Goal: Task Accomplishment & Management: Complete application form

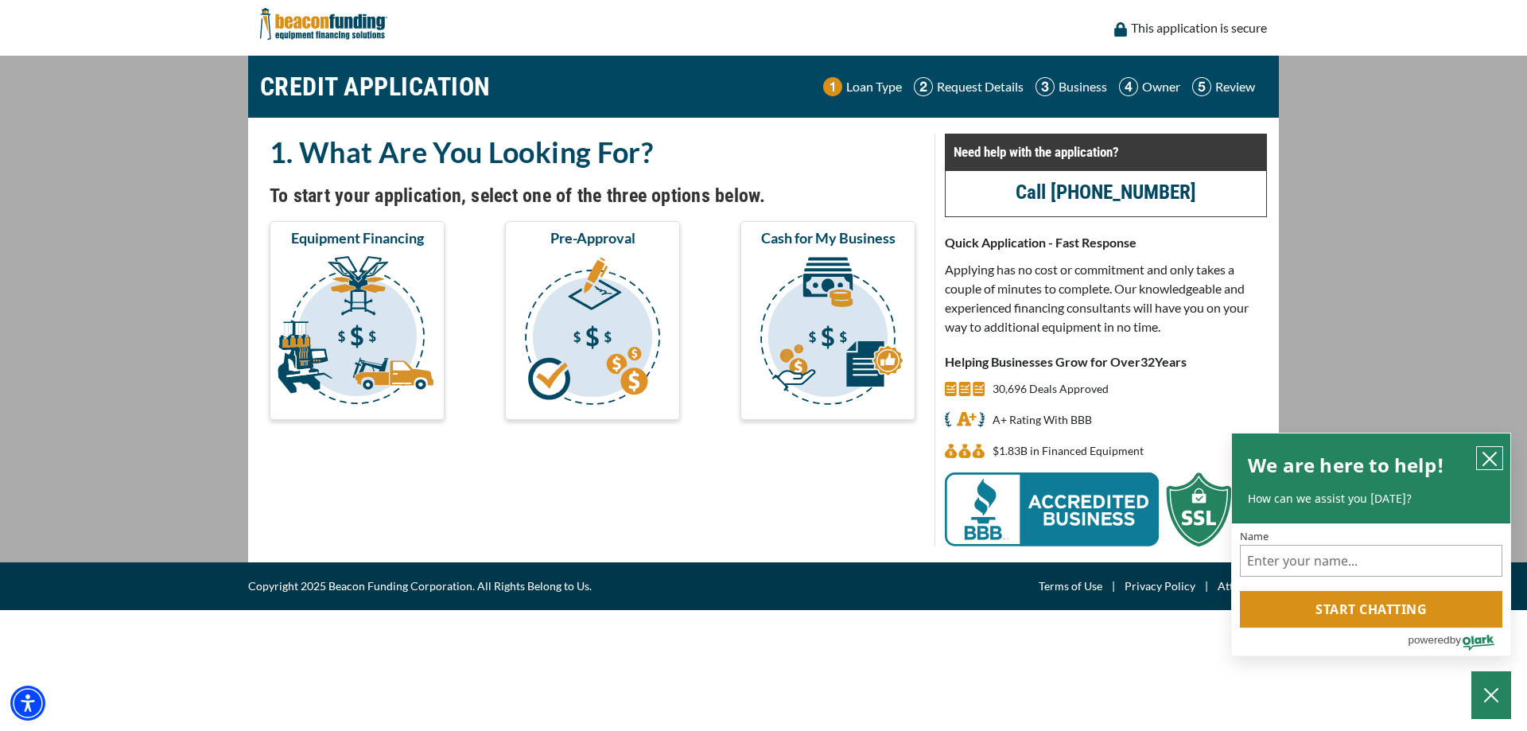
click at [1483, 460] on icon "close chatbox" at bounding box center [1489, 459] width 16 height 16
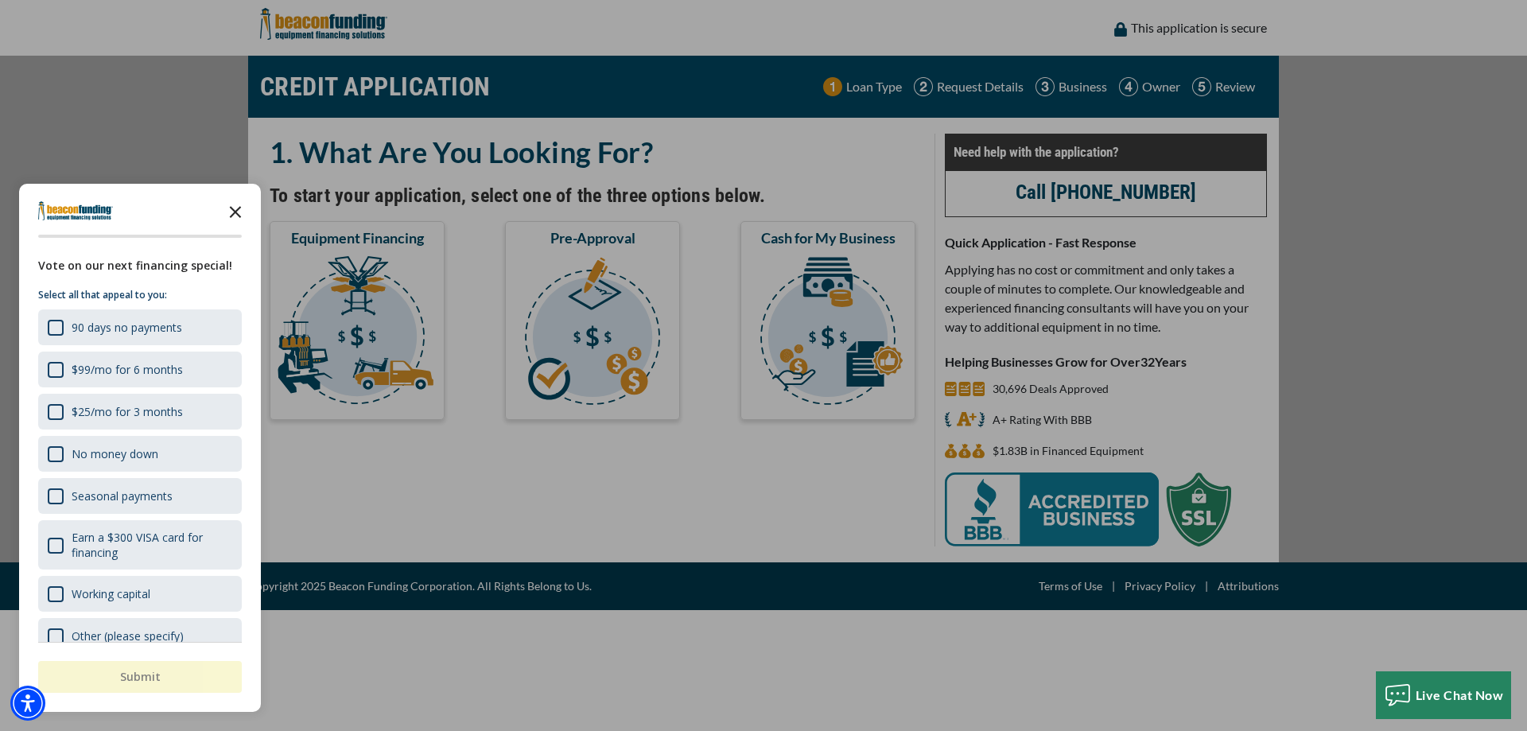
click at [237, 212] on icon "Close the survey" at bounding box center [235, 211] width 32 height 32
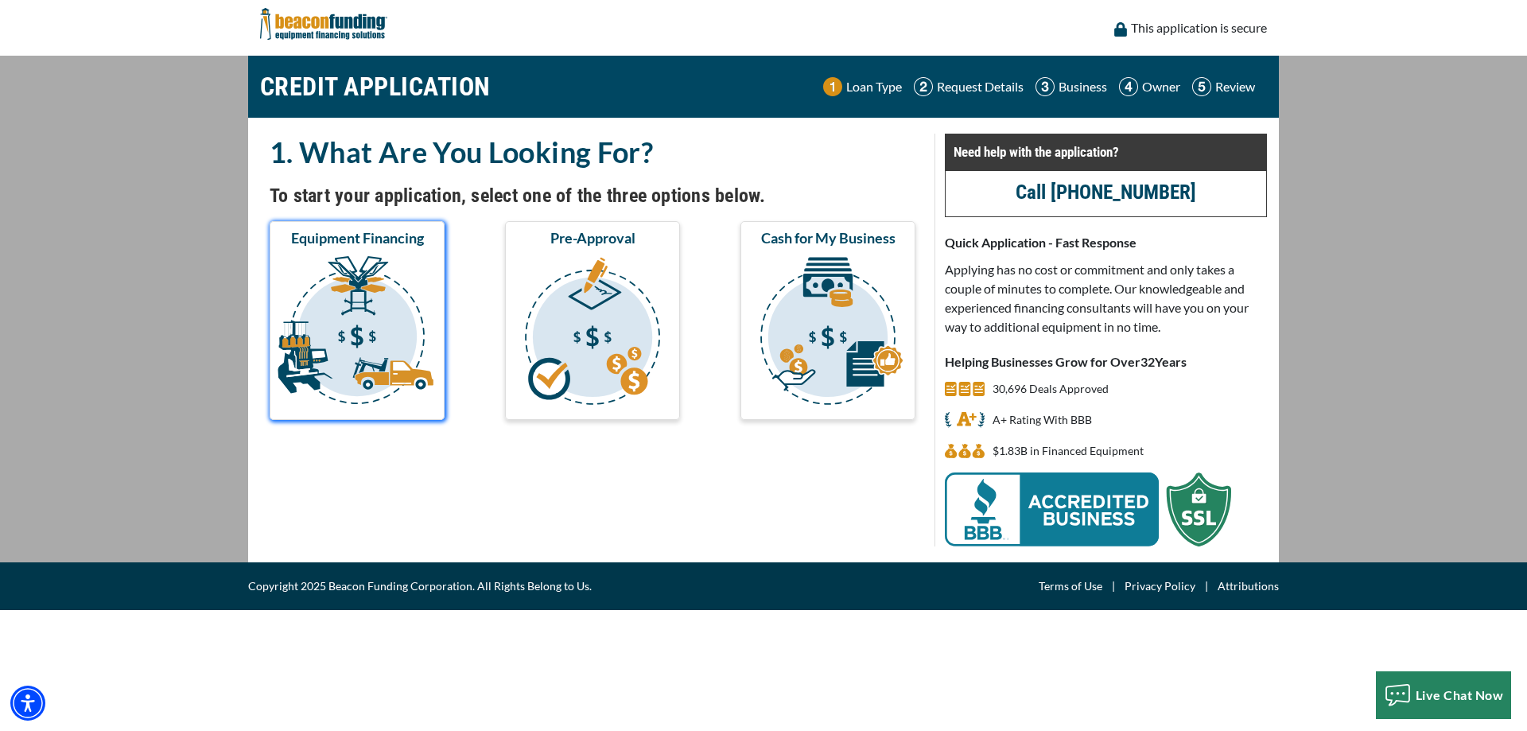
click at [356, 342] on img "submit" at bounding box center [357, 333] width 169 height 159
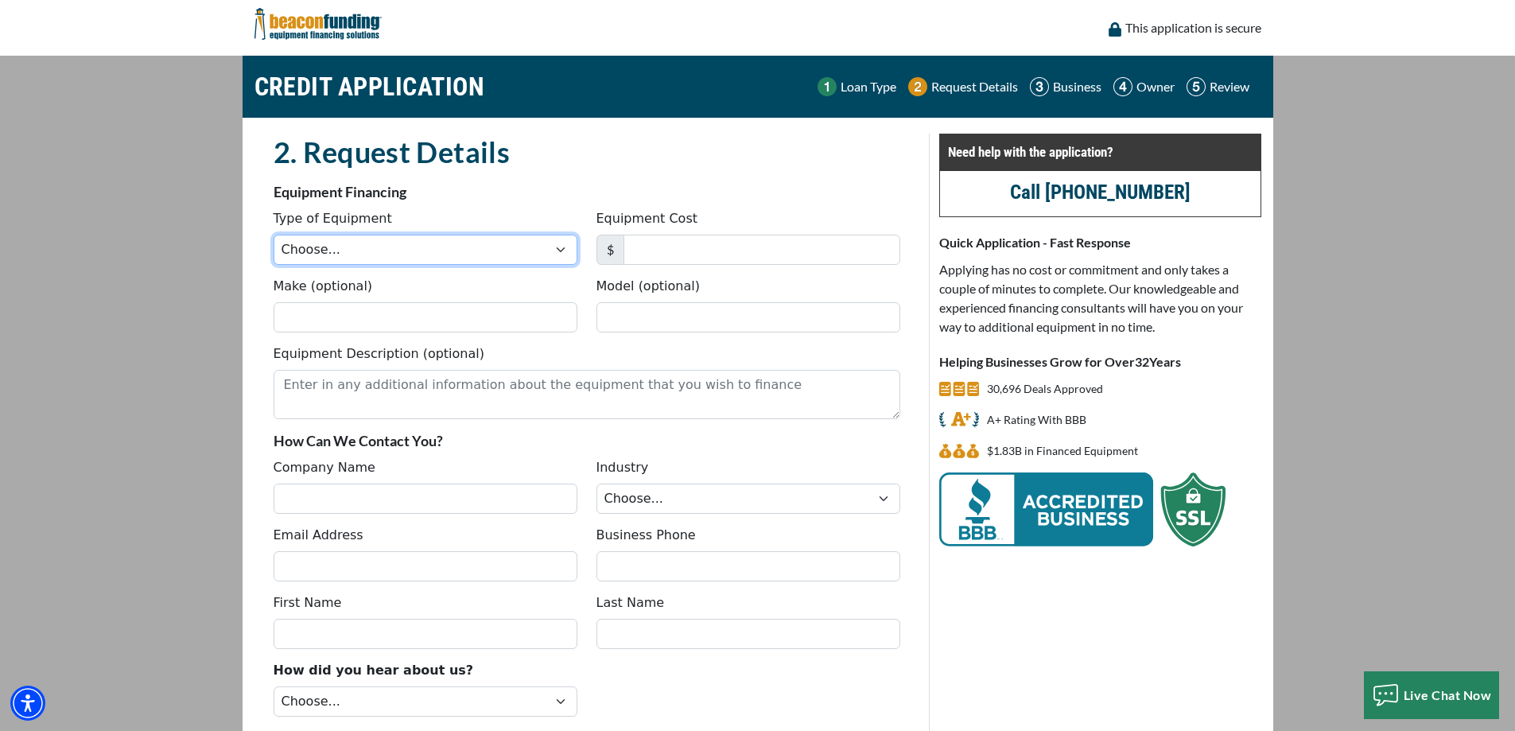
click at [367, 257] on select "Choose... Backhoe Boom/Bucket Truck Chipper Commercial Mower Crane DTG/DTF Prin…" at bounding box center [425, 250] width 304 height 30
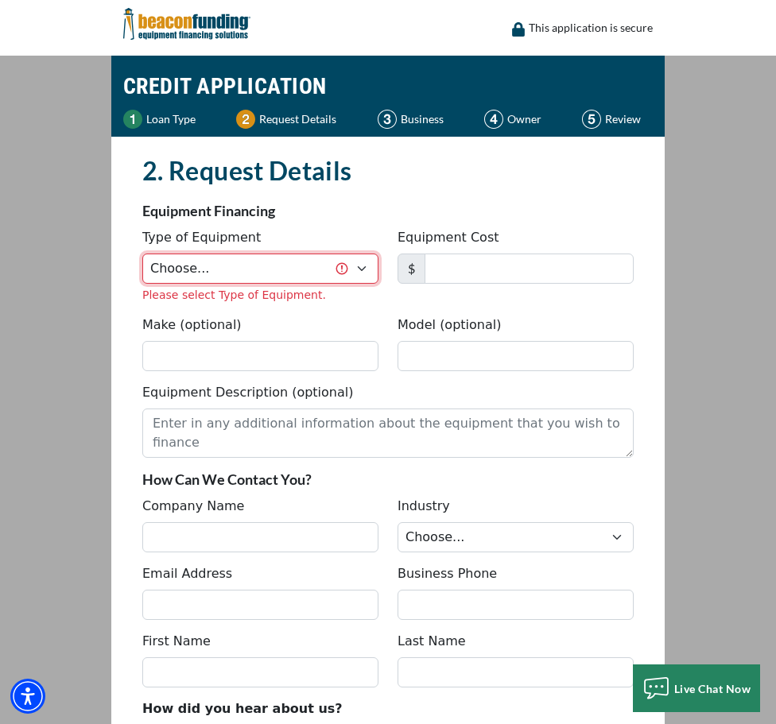
click at [355, 264] on select "Choose... Backhoe Boom/Bucket Truck Chipper Commercial Mower Crane DTG/DTF Prin…" at bounding box center [260, 269] width 236 height 30
select select "9"
click at [142, 254] on select "Choose... Backhoe Boom/Bucket Truck Chipper Commercial Mower Crane DTG/DTF Prin…" at bounding box center [260, 269] width 236 height 30
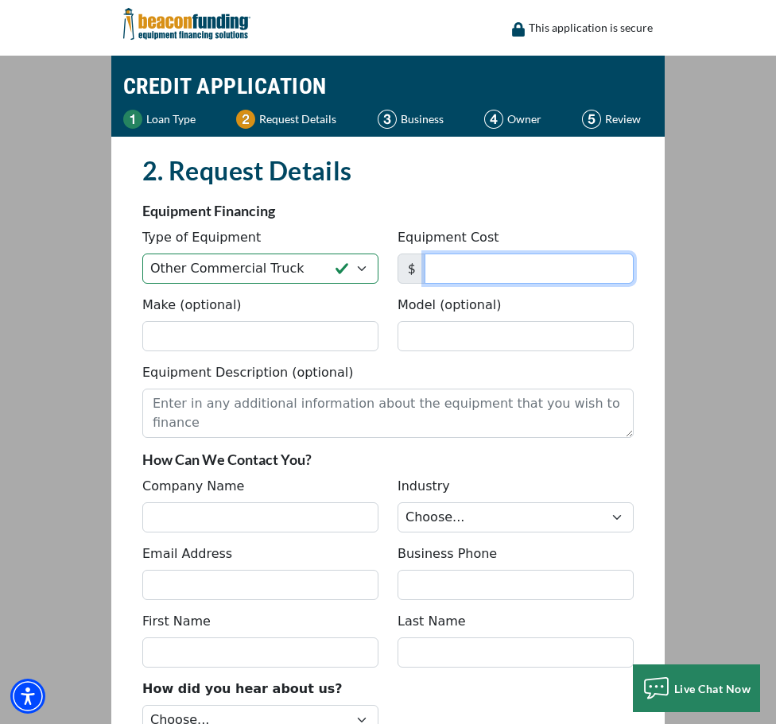
click at [481, 267] on input "Equipment Cost" at bounding box center [529, 269] width 209 height 30
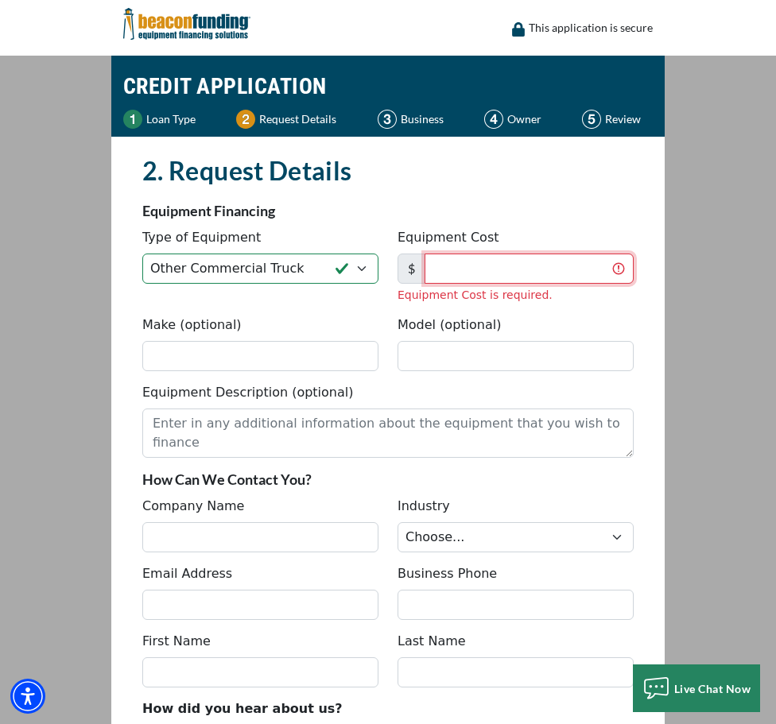
click at [515, 268] on input "Equipment Cost" at bounding box center [529, 269] width 209 height 30
type input "51,995"
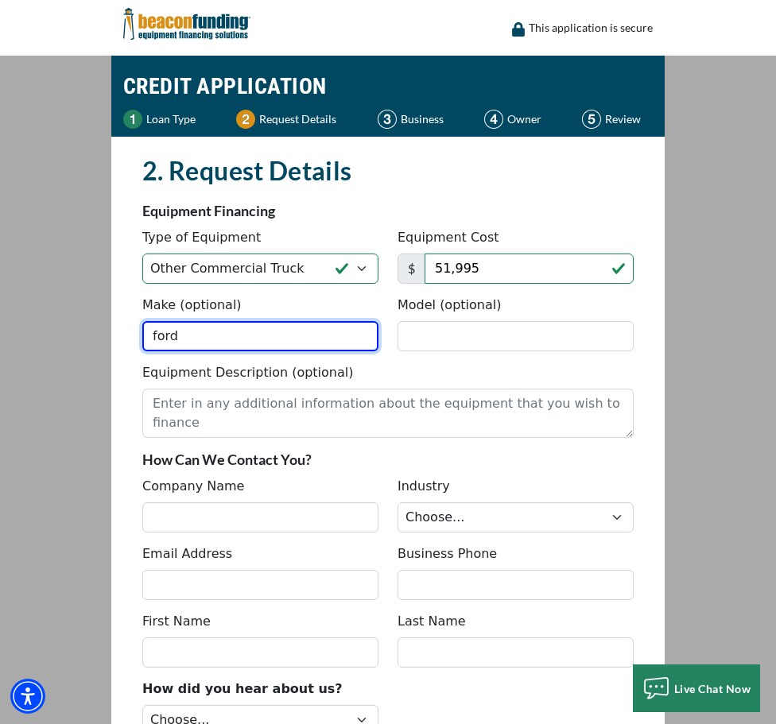
type input "ford"
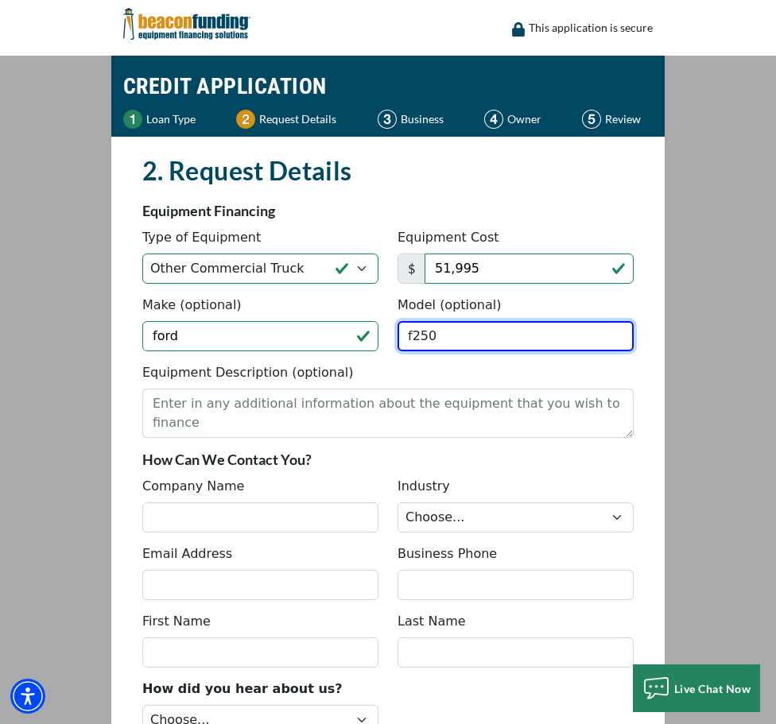
type input "f250"
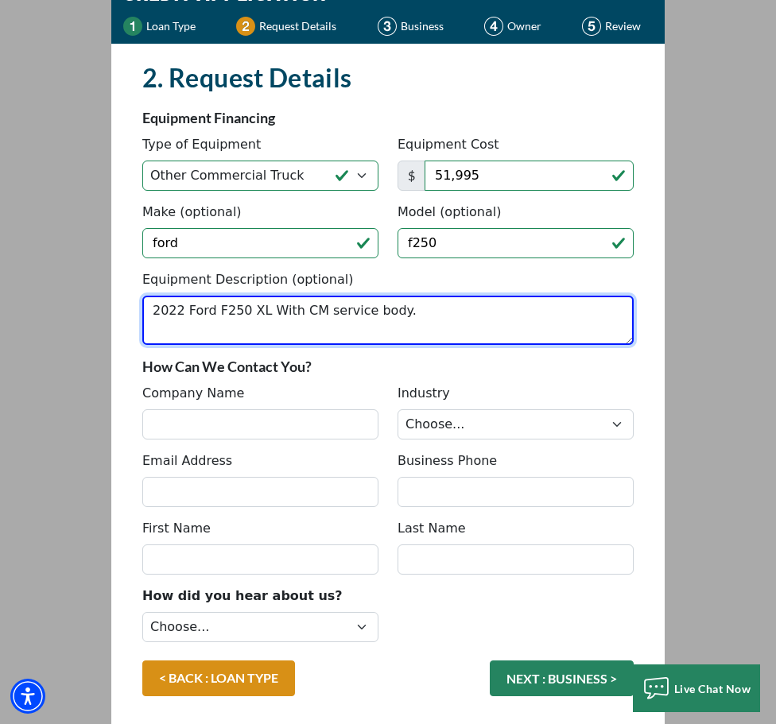
scroll to position [239, 0]
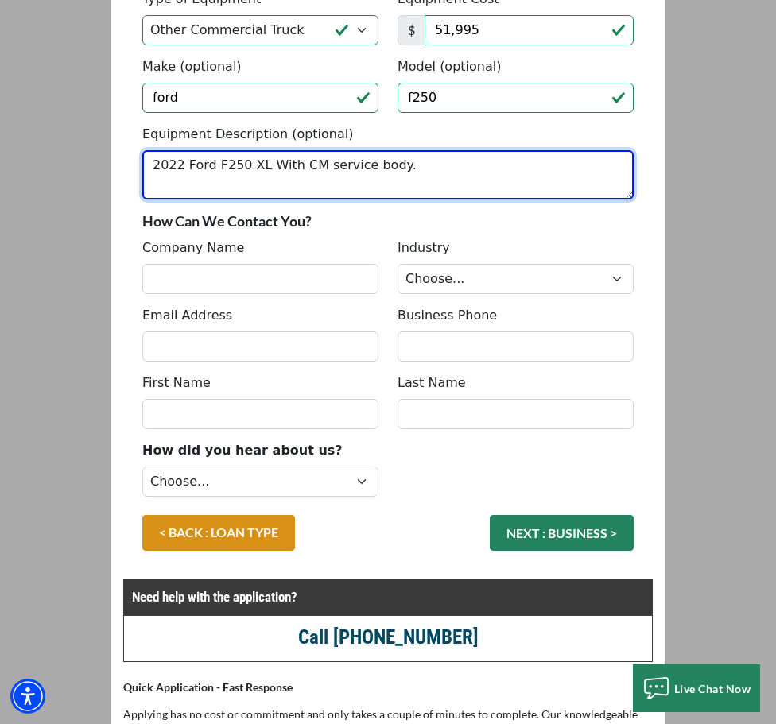
type textarea "2022 Ford F250 XL With CM service body."
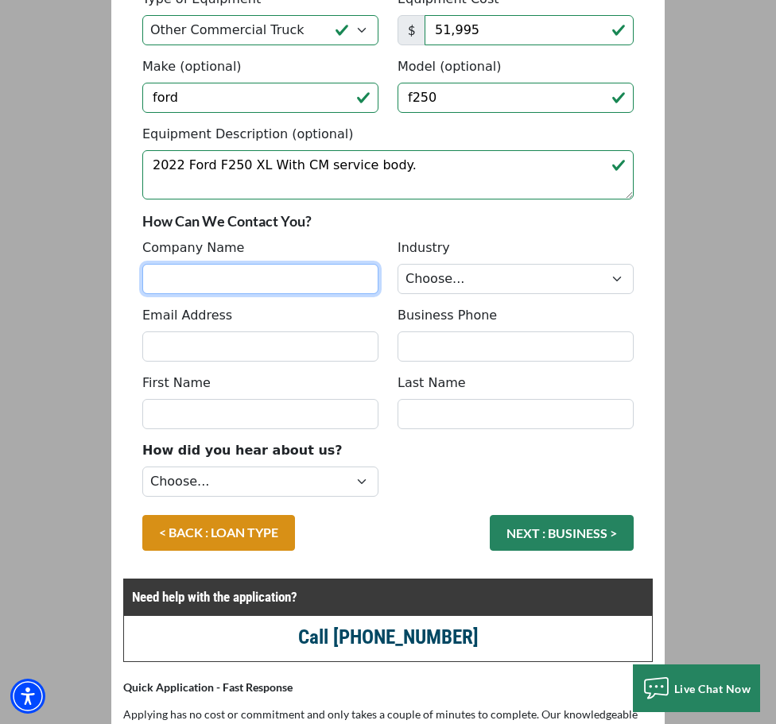
click at [286, 273] on input "Company Name" at bounding box center [260, 279] width 236 height 30
type input "[PERSON_NAME] Roofing"
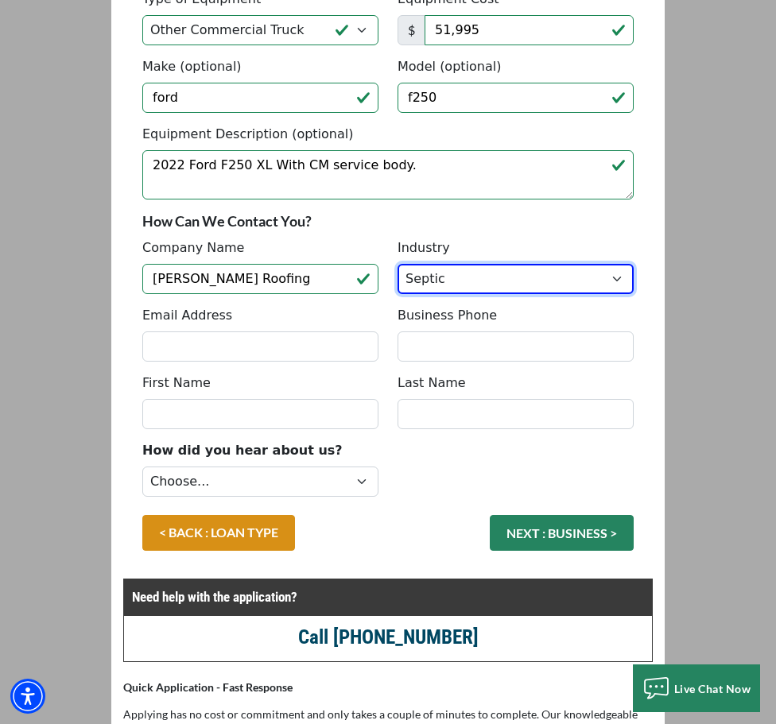
click at [630, 278] on select "Choose... Towing Landscape/Hardscape Decorated Apparel Septic Light Constructio…" at bounding box center [516, 279] width 236 height 30
select select "6"
click at [398, 264] on select "Choose... Towing Landscape/Hardscape Decorated Apparel Septic Light Constructio…" at bounding box center [516, 279] width 236 height 30
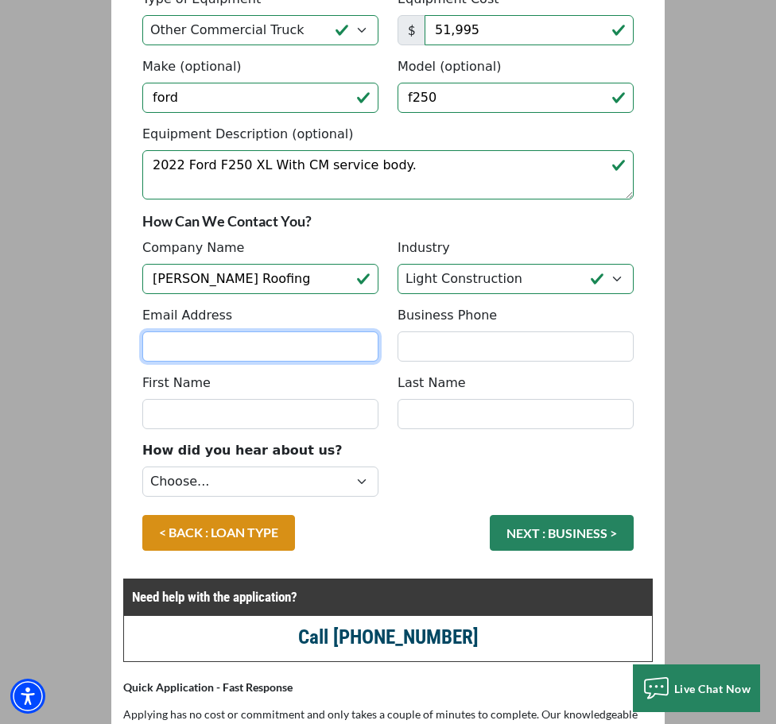
click at [327, 355] on input "Email Address" at bounding box center [260, 347] width 236 height 30
type input "wmunderwood@yahoo.com"
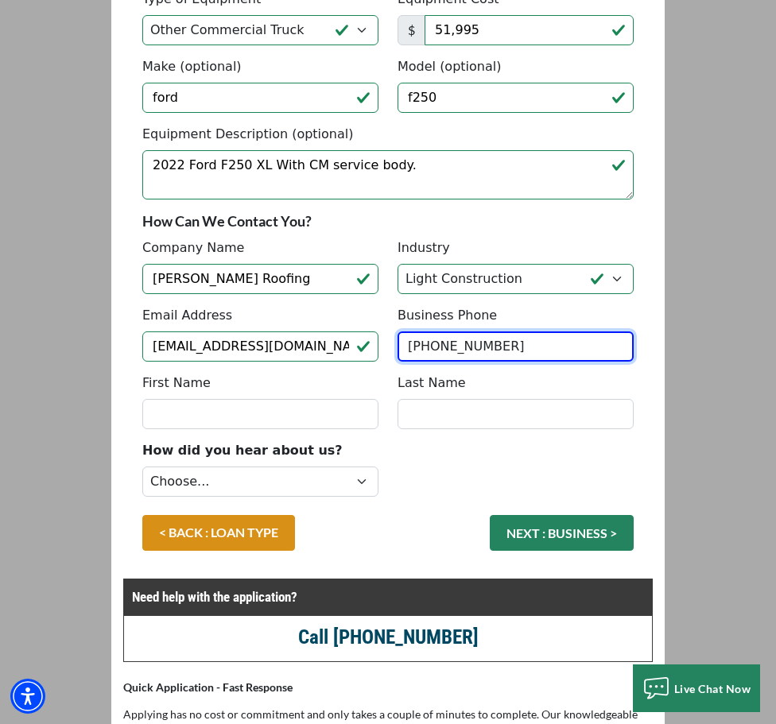
type input "(423) 202-6430"
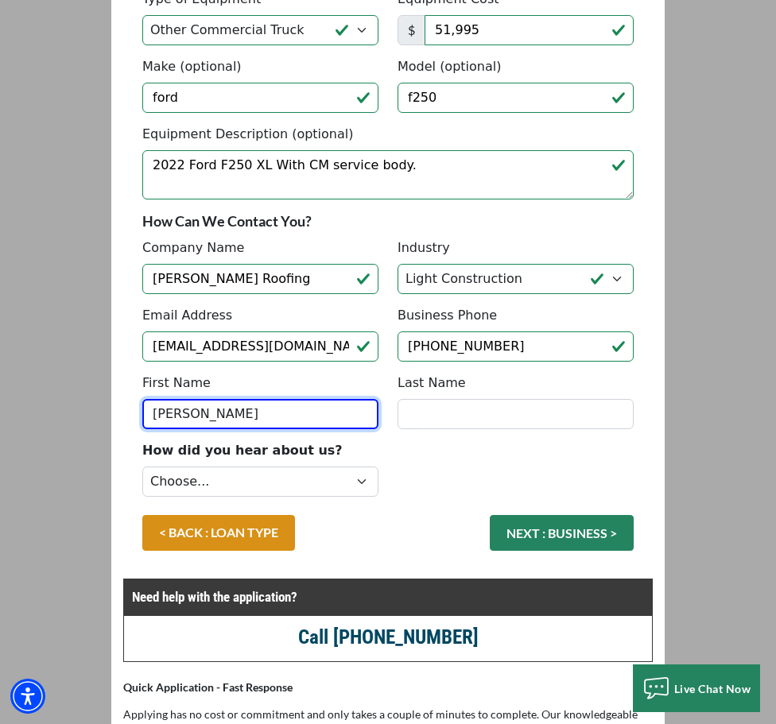
type input "william"
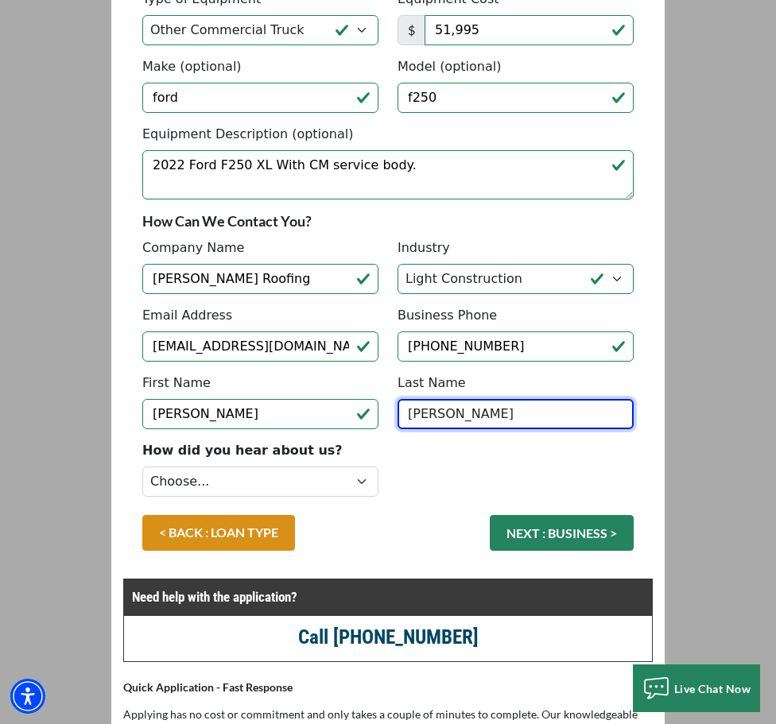
type input "underwood"
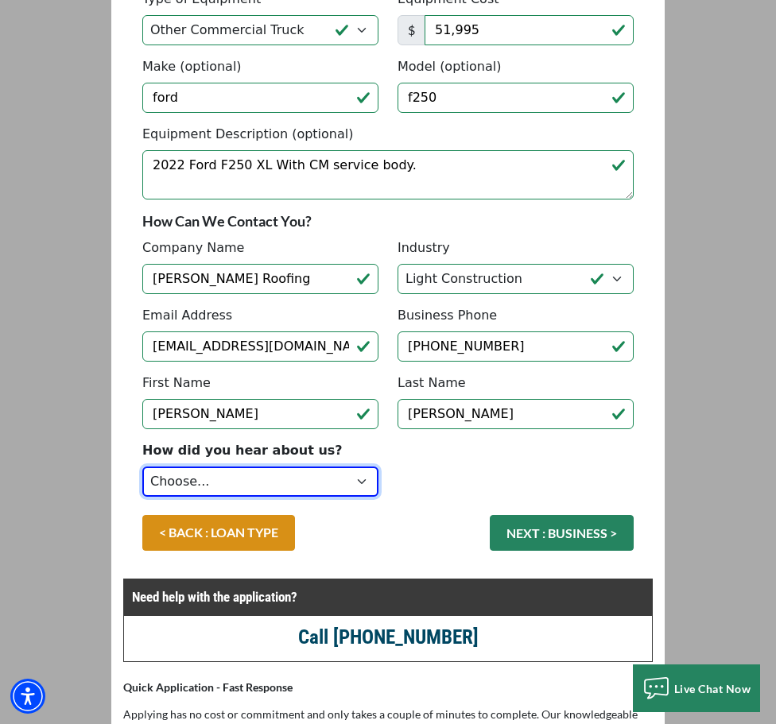
click at [342, 480] on select "Choose... Internet Search Vendor Referral Word of Mouth Client Referral Email E…" at bounding box center [260, 482] width 236 height 30
select select "14"
click at [142, 467] on select "Choose... Internet Search Vendor Referral Word of Mouth Client Referral Email E…" at bounding box center [260, 482] width 236 height 30
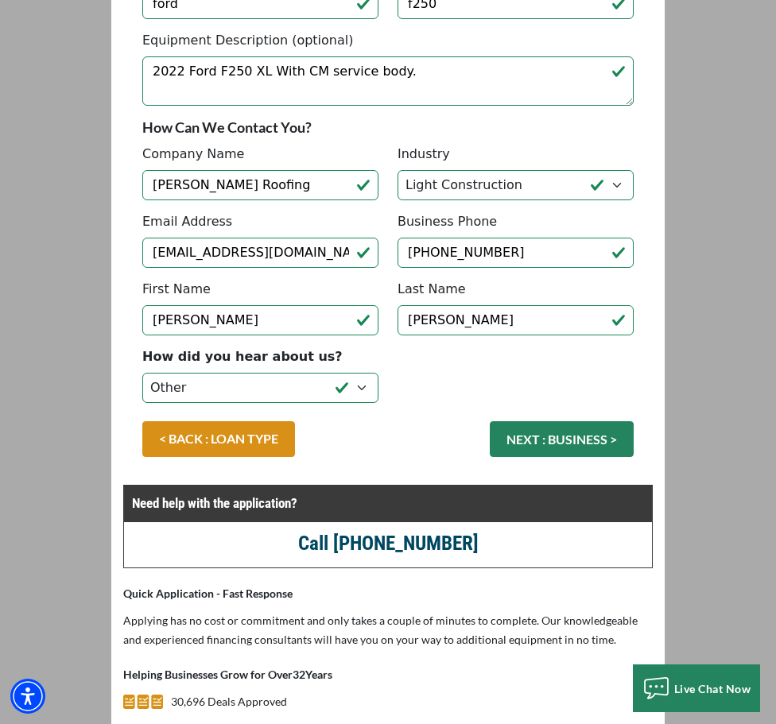
scroll to position [477, 0]
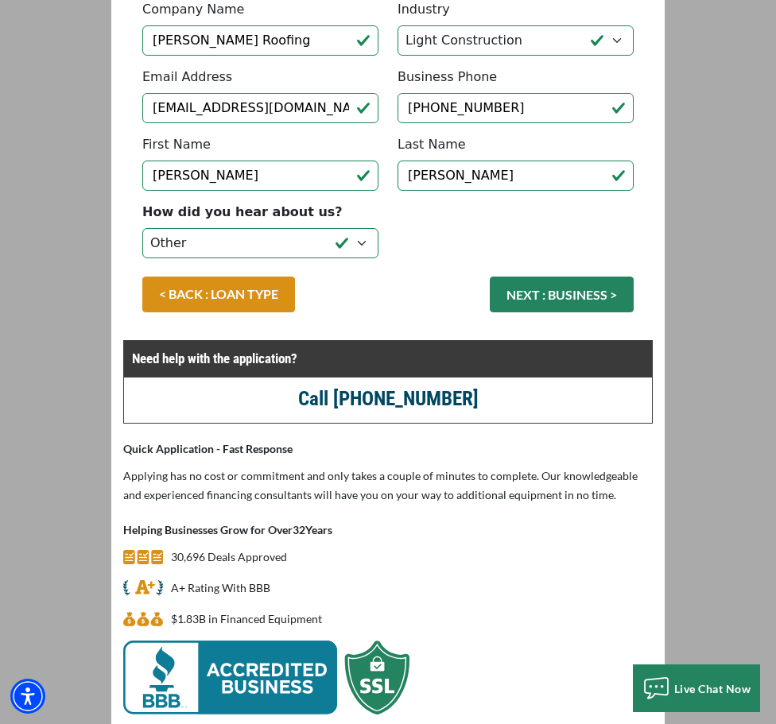
drag, startPoint x: 578, startPoint y: 291, endPoint x: 539, endPoint y: 314, distance: 45.3
click at [577, 291] on button "NEXT : BUSINESS >" at bounding box center [562, 295] width 144 height 36
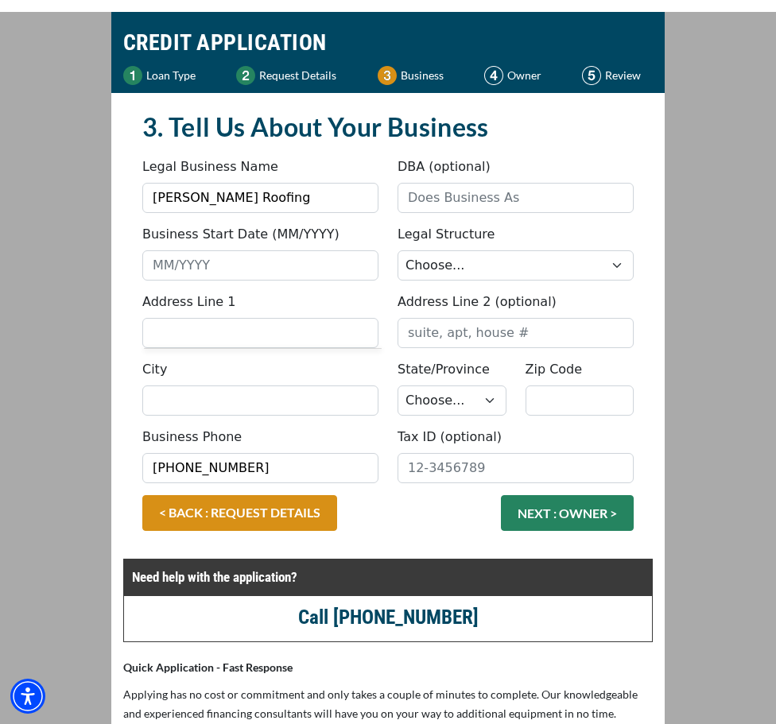
scroll to position [80, 0]
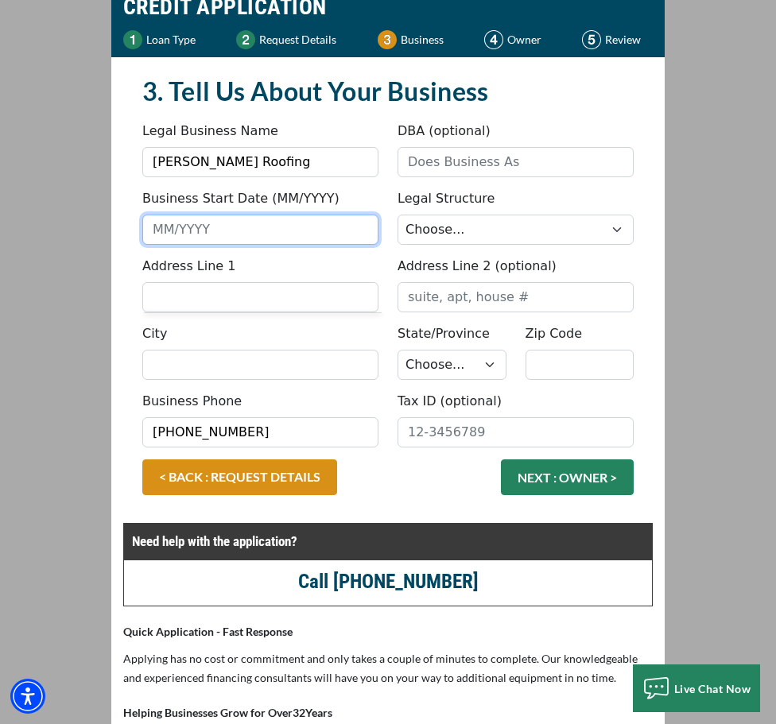
click at [220, 230] on input "Business Start Date (MM/YYYY)" at bounding box center [260, 230] width 236 height 30
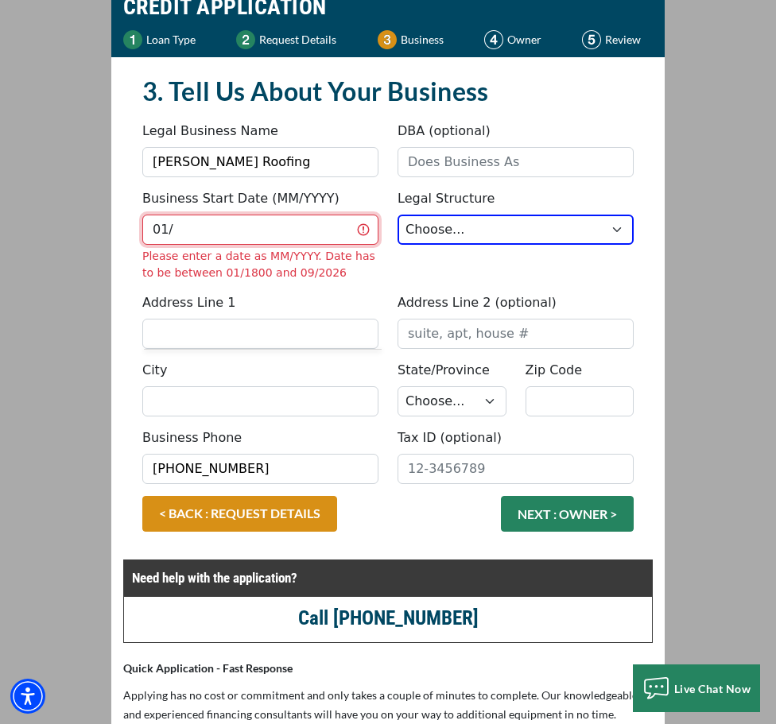
click at [243, 234] on input "01/" at bounding box center [260, 230] width 236 height 30
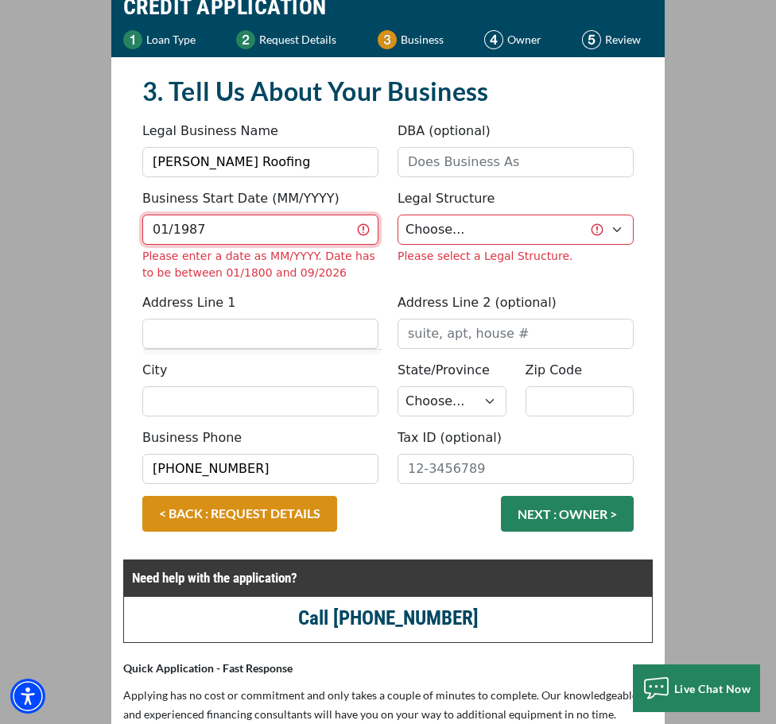
type input "01/1987"
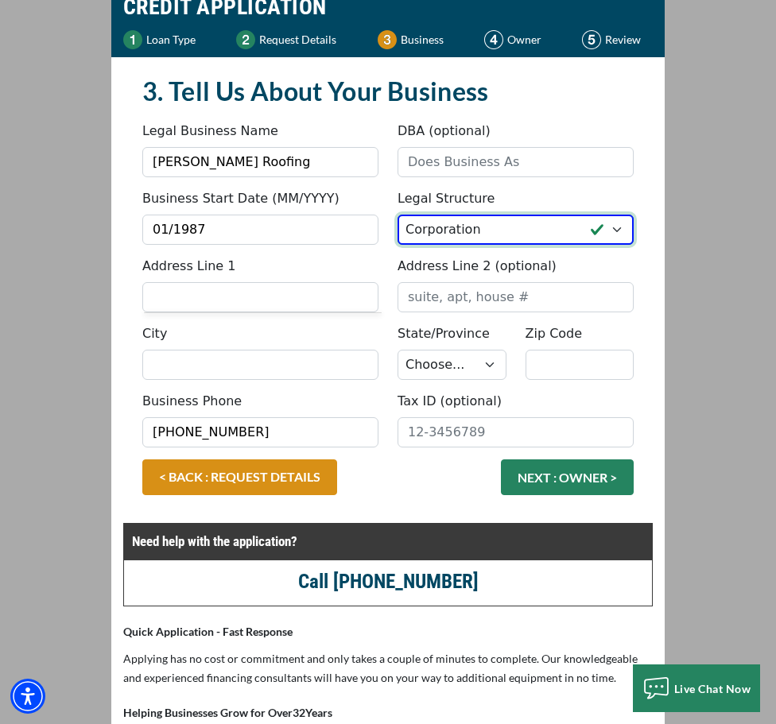
click at [615, 230] on select "Choose... Corporation LLC LLP Municipality Non-Profit Partnership Proprietorship" at bounding box center [516, 230] width 236 height 30
select select "4"
click at [398, 215] on select "Choose... Corporation LLC LLP Municipality Non-Profit Partnership Proprietorship" at bounding box center [516, 230] width 236 height 30
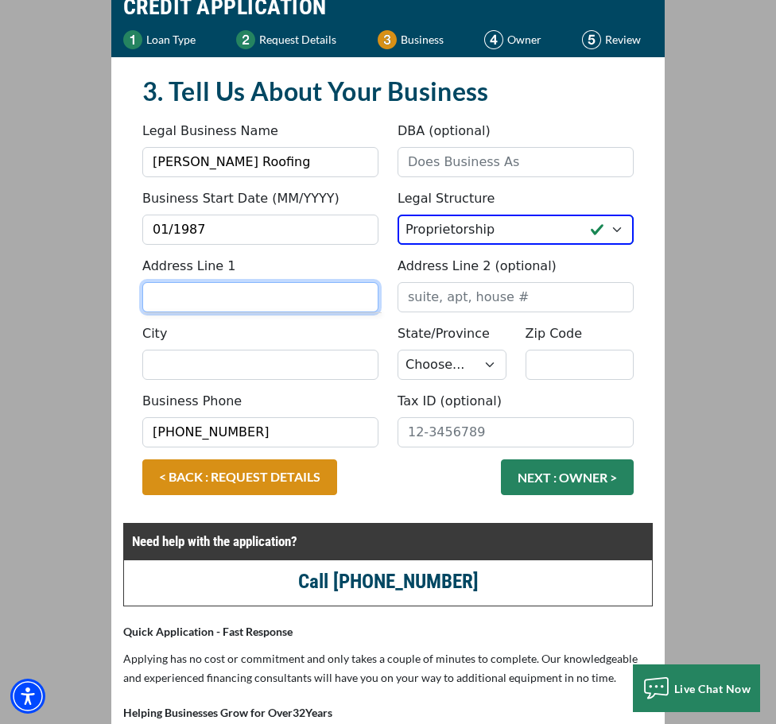
click at [250, 295] on input "Address Line 1" at bounding box center [260, 297] width 236 height 30
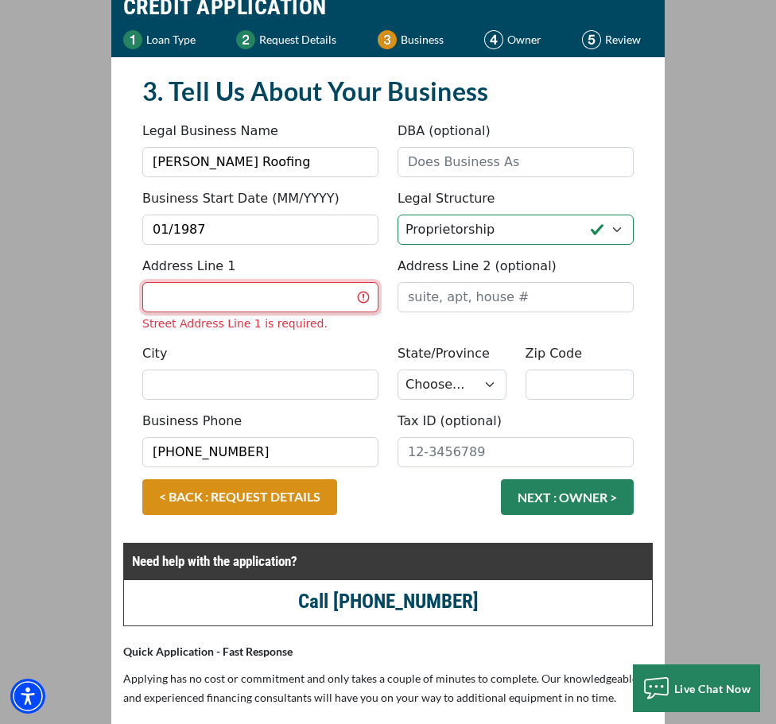
click at [216, 307] on input "Address Line 1" at bounding box center [260, 297] width 236 height 30
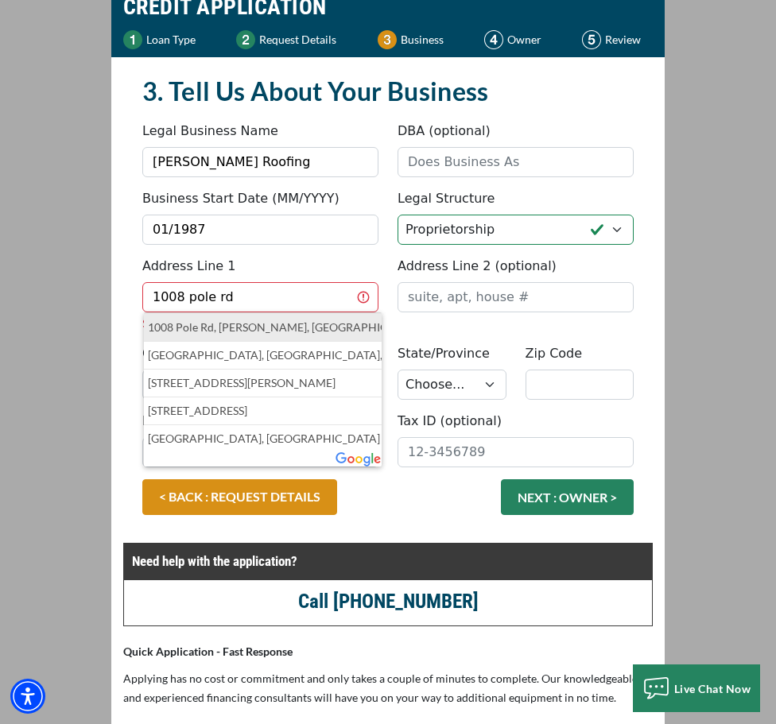
click at [233, 325] on p "1008 Pole Rd, Grundy, VA, USA" at bounding box center [263, 327] width 230 height 19
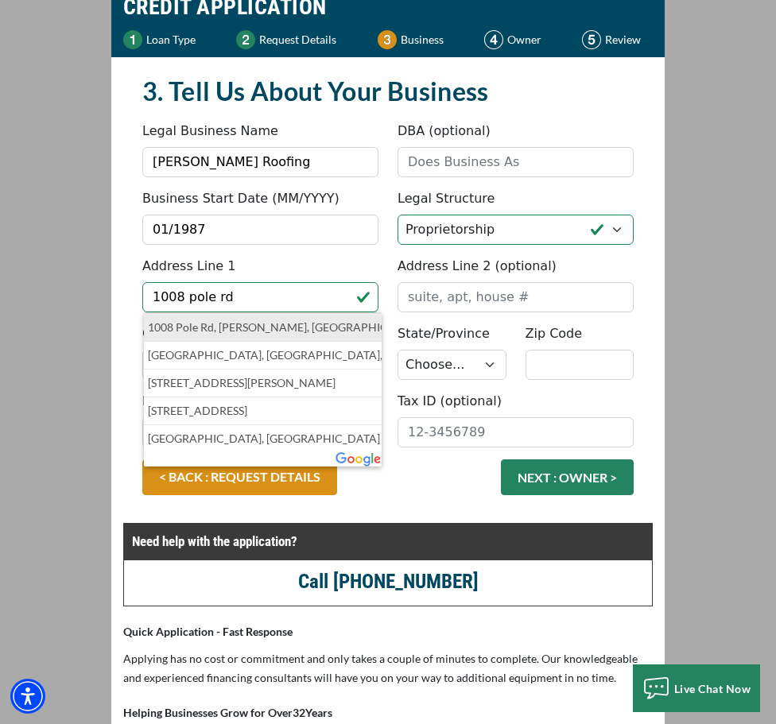
type input "1008 Pole Road"
type input "Grundy"
select select "48"
type input "24614"
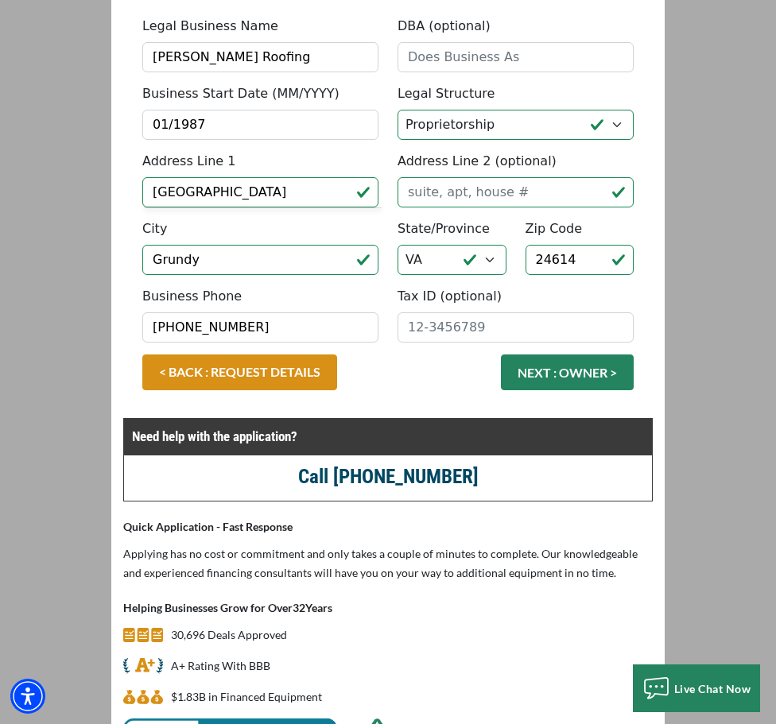
scroll to position [239, 0]
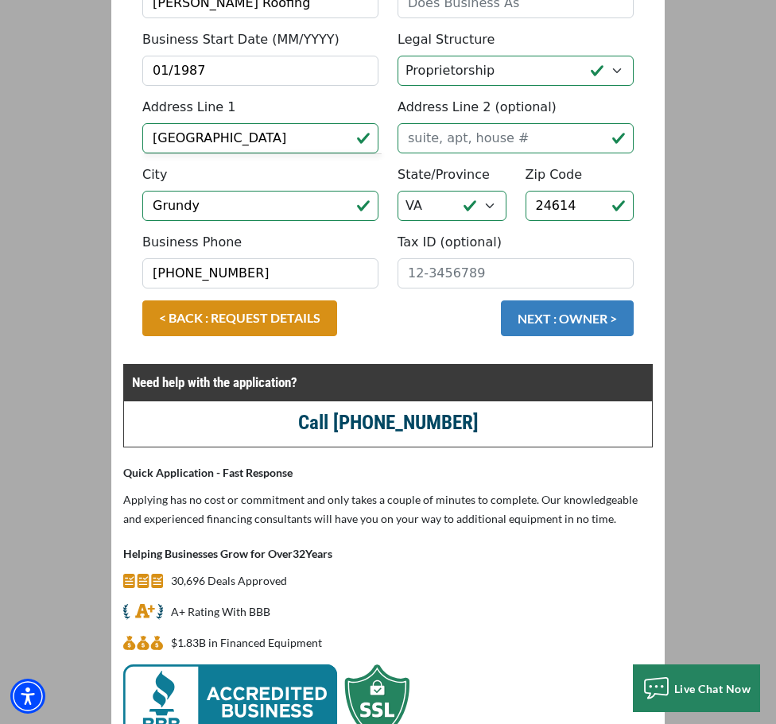
click at [558, 323] on button "NEXT : OWNER >" at bounding box center [567, 319] width 133 height 36
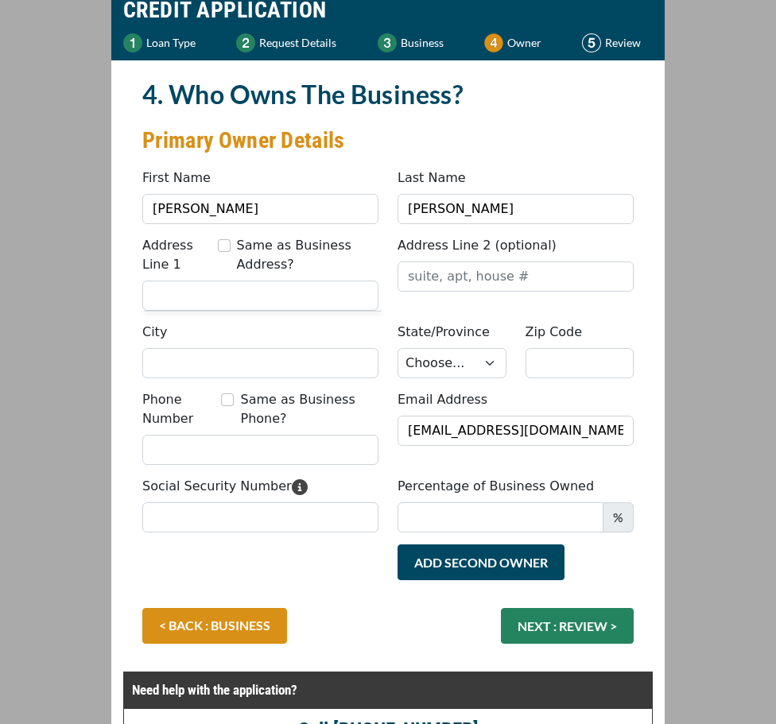
scroll to position [159, 0]
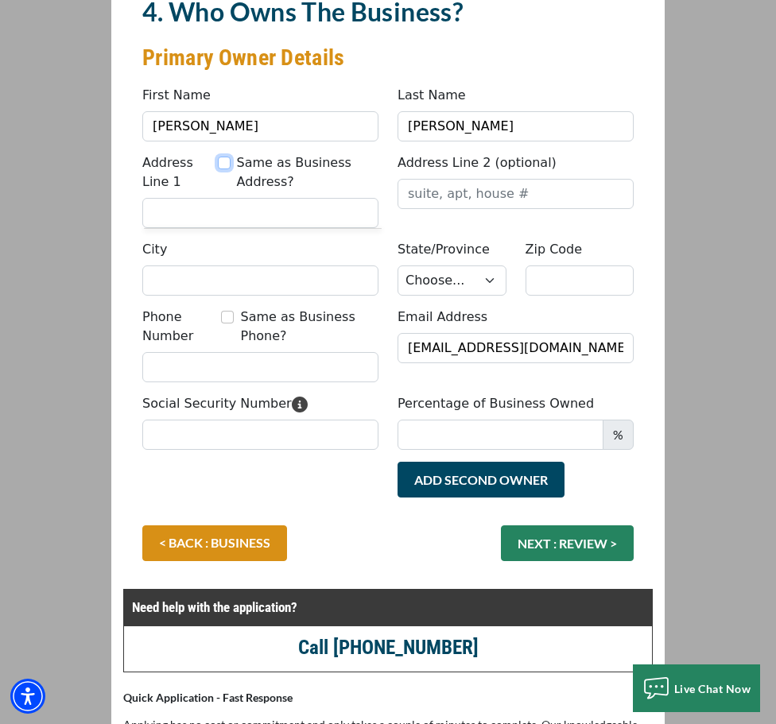
click at [226, 163] on input "Same as Business Address?" at bounding box center [224, 163] width 13 height 13
checkbox input "true"
type input "1008 Pole Road"
type input "Grundy"
select select "48"
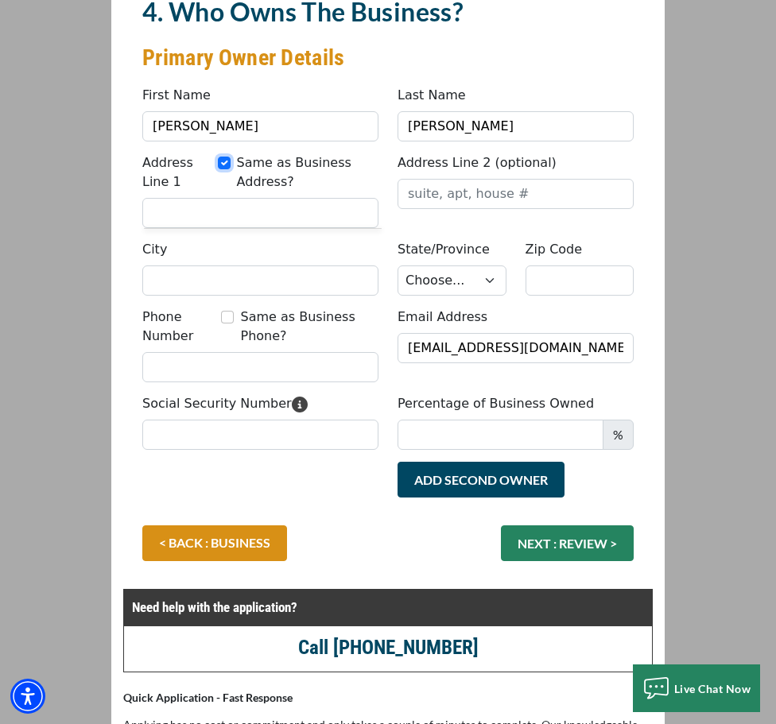
type input "24614"
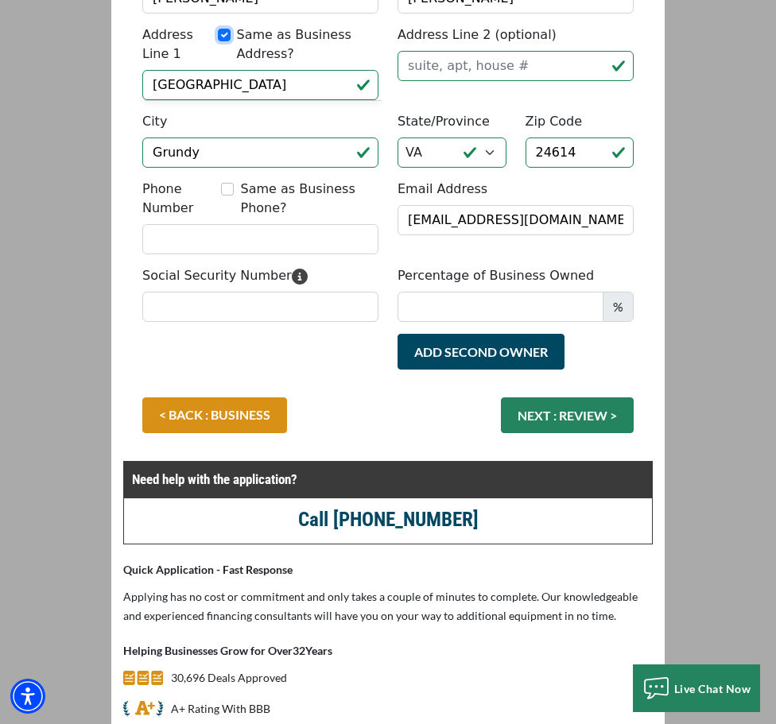
scroll to position [318, 0]
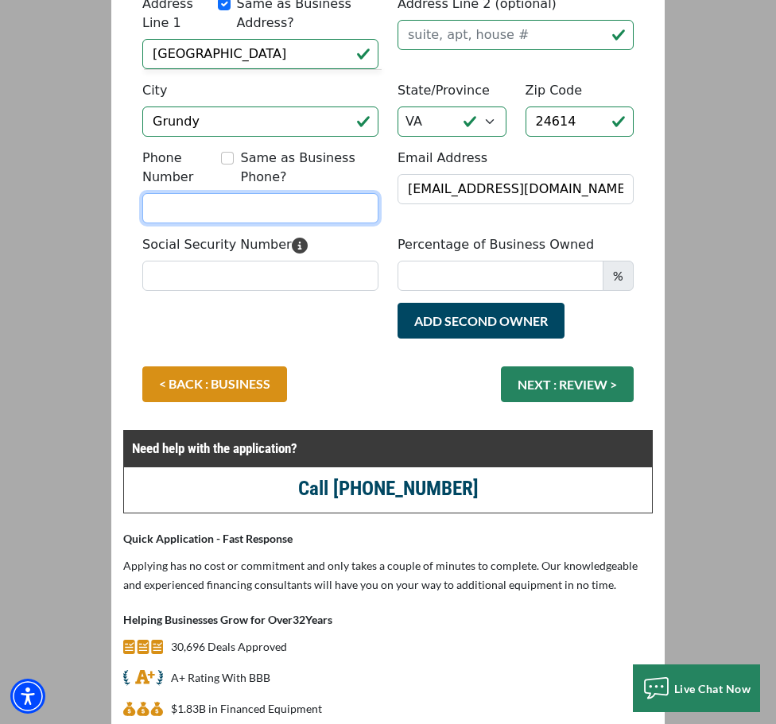
click at [196, 206] on input "Phone Number" at bounding box center [260, 208] width 236 height 30
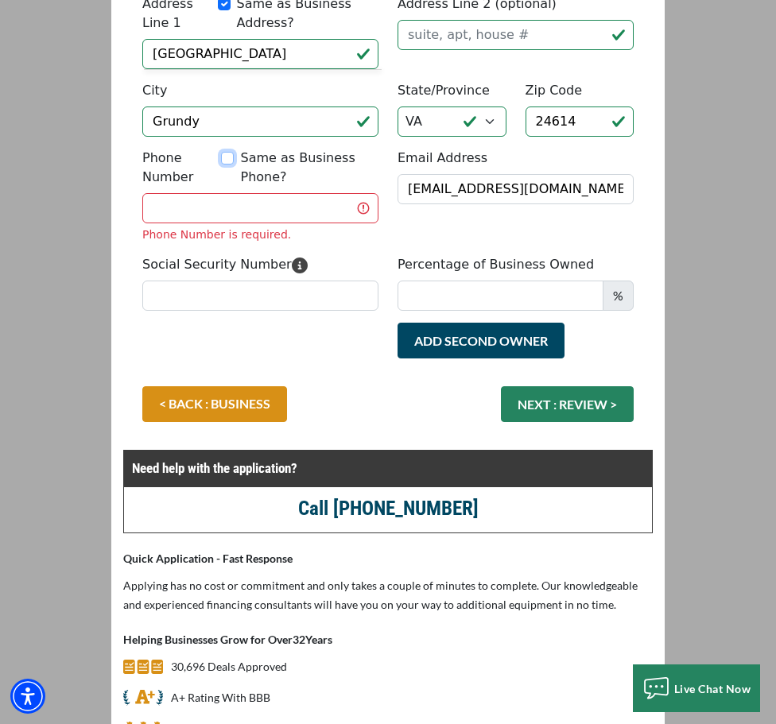
click at [227, 157] on input "Same as Business Phone?" at bounding box center [227, 158] width 13 height 13
checkbox input "true"
type input "(423) 202-6430"
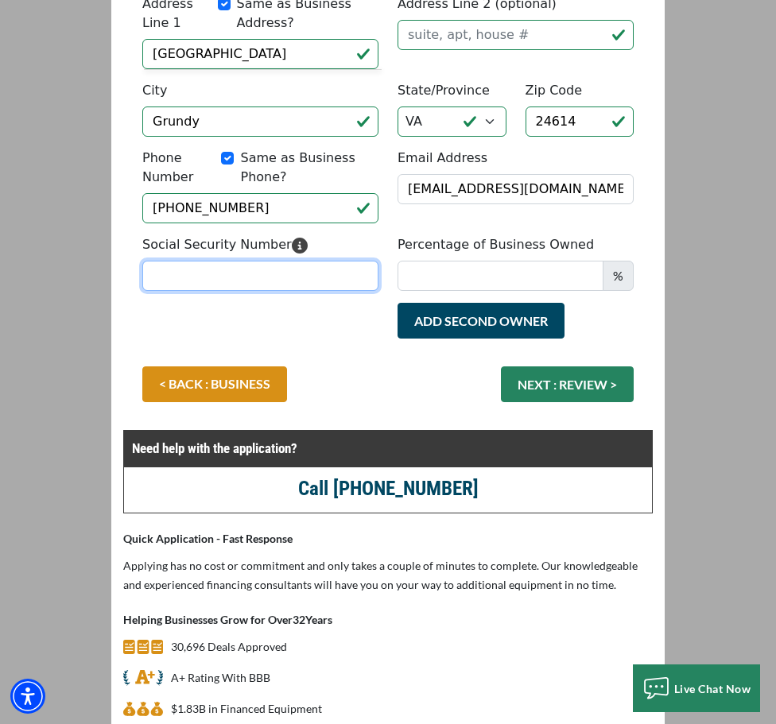
click at [219, 276] on input "Social Security Number" at bounding box center [260, 276] width 236 height 30
type input "235-08-3398"
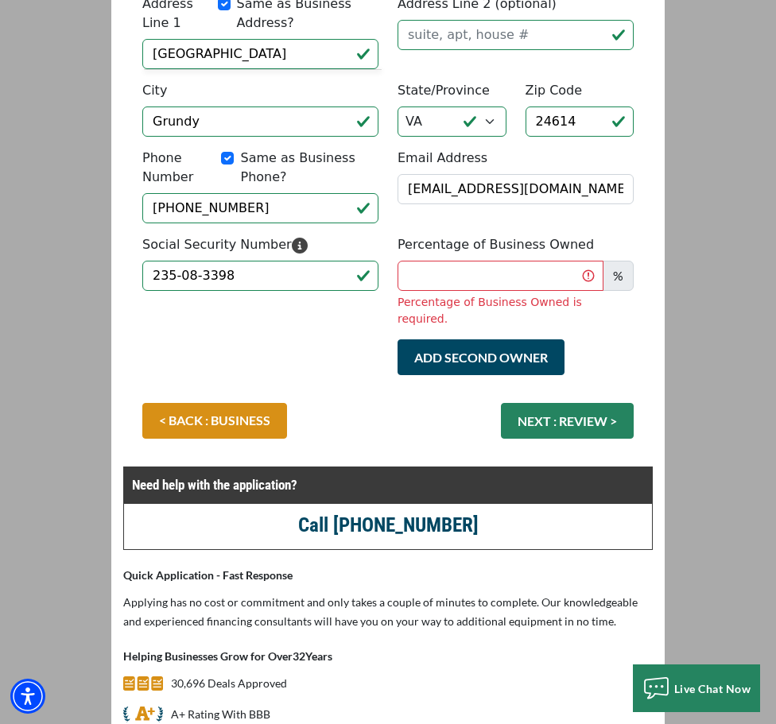
click at [627, 275] on span "%" at bounding box center [618, 276] width 31 height 30
click at [489, 280] on input "Percentage of Business Owned" at bounding box center [501, 276] width 206 height 30
type input "100"
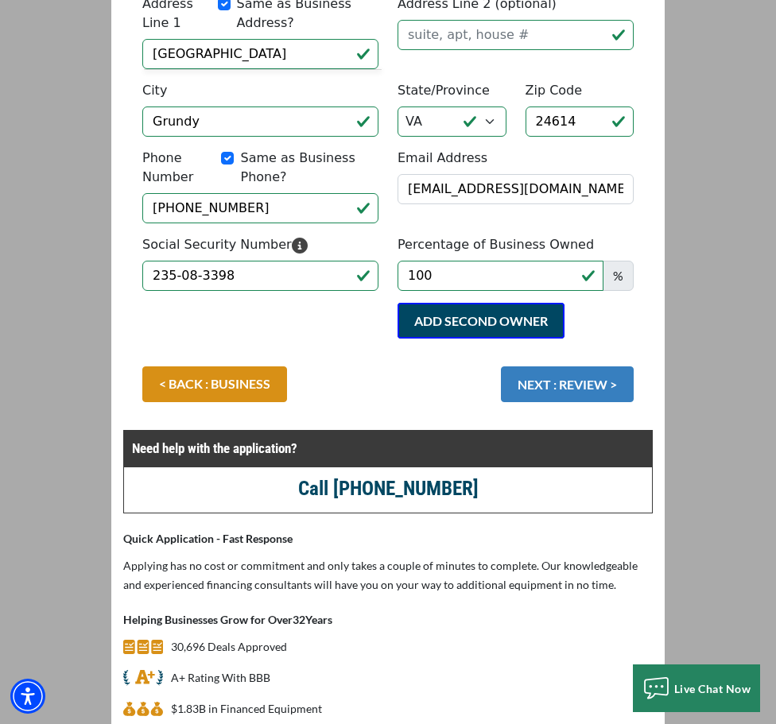
click at [571, 394] on button "NEXT : REVIEW >" at bounding box center [567, 385] width 133 height 36
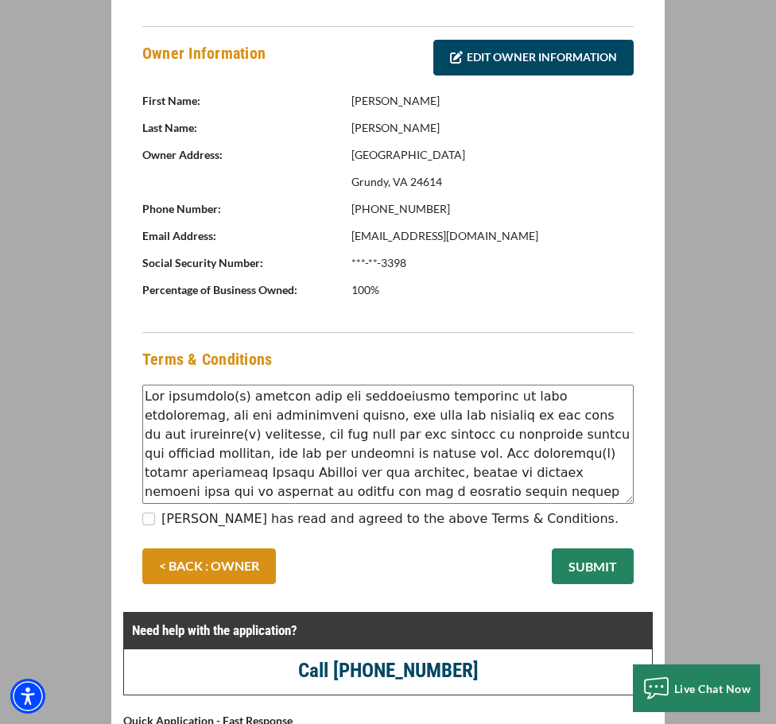
scroll to position [954, 0]
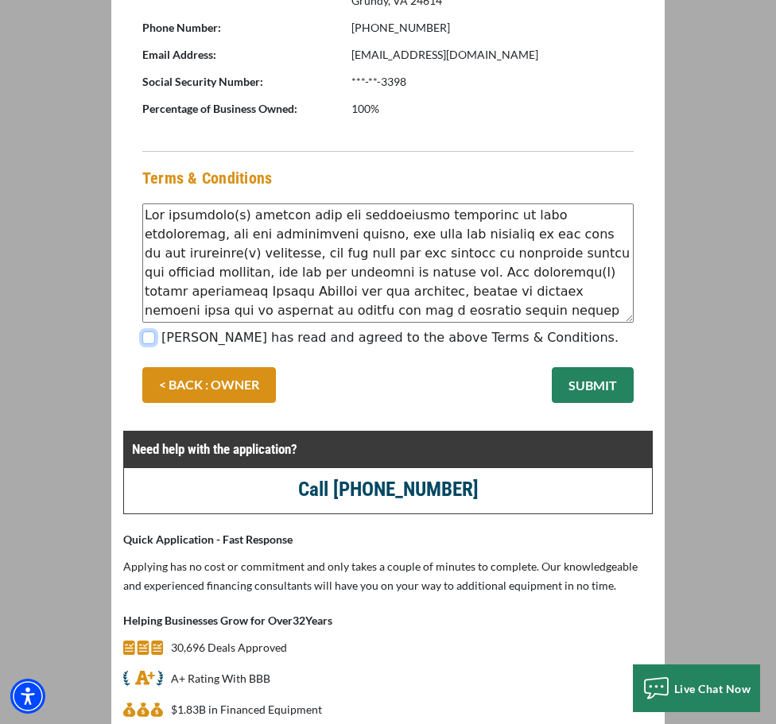
click at [151, 339] on input "[PERSON_NAME] has read and agreed to the above Terms & Conditions." at bounding box center [148, 338] width 13 height 13
checkbox input "true"
click at [603, 383] on button "SUBMIT" at bounding box center [593, 385] width 82 height 36
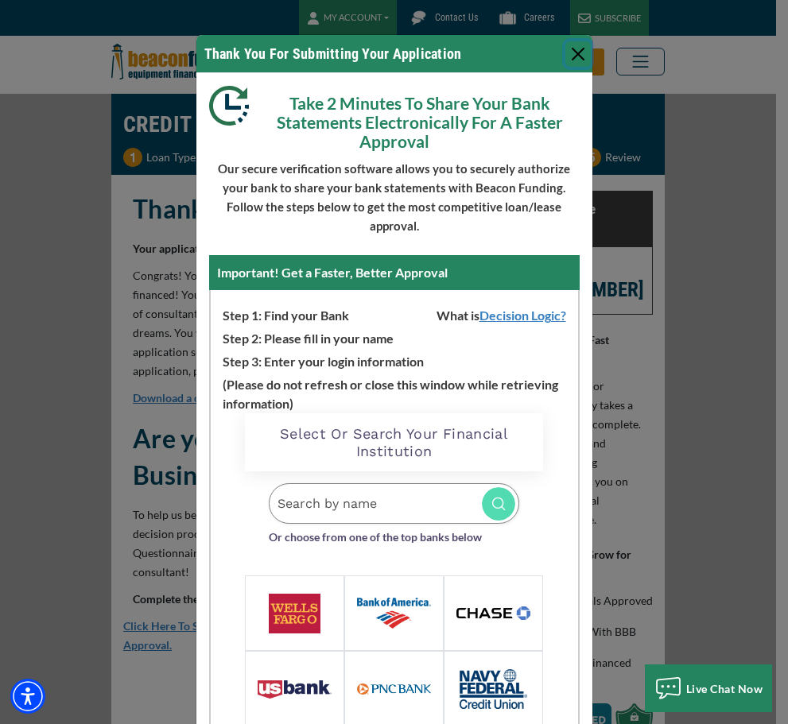
click at [576, 54] on button "Close" at bounding box center [577, 53] width 25 height 25
